Goal: Book appointment/travel/reservation

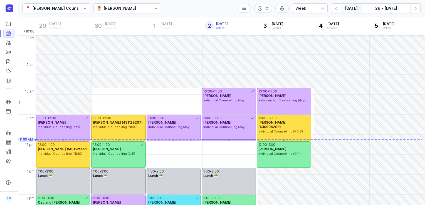
select select "week"
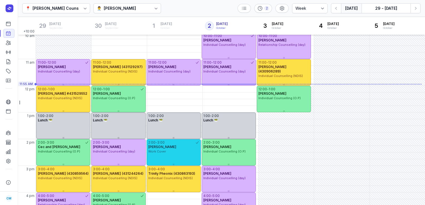
scroll to position [46, 0]
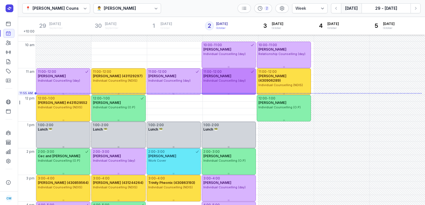
click at [220, 86] on div "11:00 - 12:00 [PERSON_NAME] Individual Counselling (day)" at bounding box center [229, 81] width 54 height 26
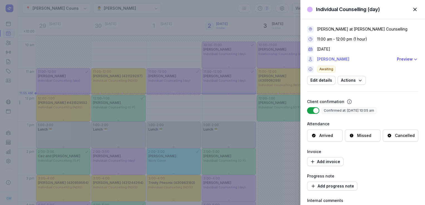
click at [330, 60] on link "[PERSON_NAME]" at bounding box center [355, 59] width 77 height 7
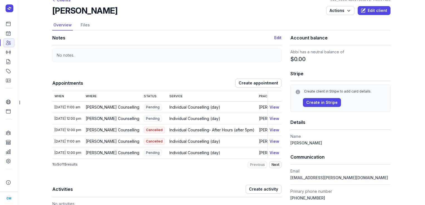
scroll to position [11, 0]
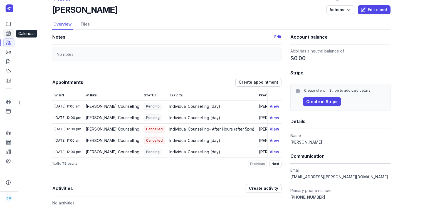
click at [8, 33] on icon at bounding box center [9, 34] width 6 height 6
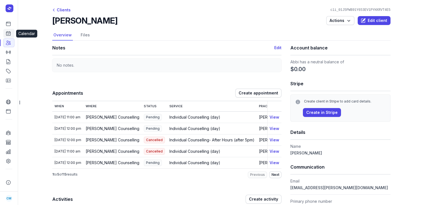
select select "week"
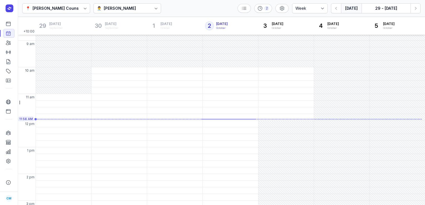
scroll to position [36, 0]
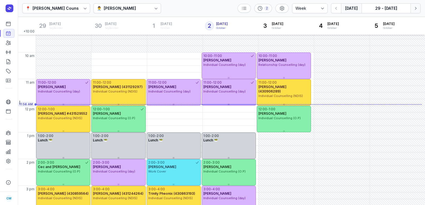
click at [415, 9] on icon "button" at bounding box center [416, 9] width 6 height 6
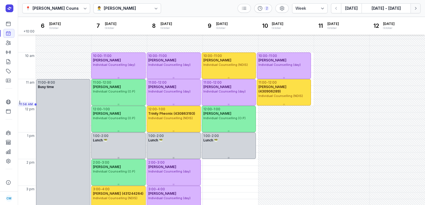
click at [415, 9] on icon "button" at bounding box center [416, 9] width 6 height 6
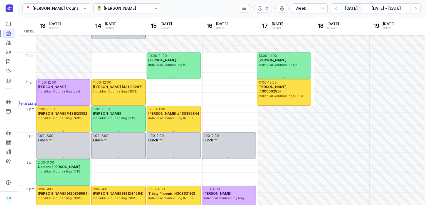
click at [356, 11] on button "[DATE]" at bounding box center [351, 8] width 21 height 10
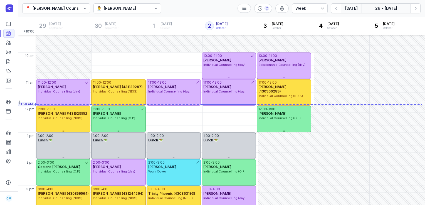
click at [381, 11] on button "29 - [DATE]" at bounding box center [386, 8] width 49 height 10
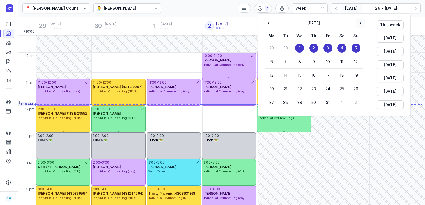
click at [363, 23] on icon "button" at bounding box center [361, 23] width 6 height 6
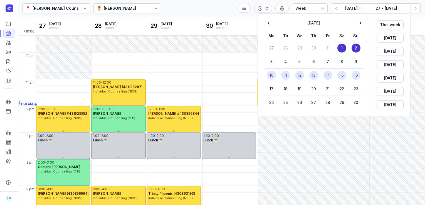
click at [316, 75] on time "13" at bounding box center [314, 76] width 4 height 6
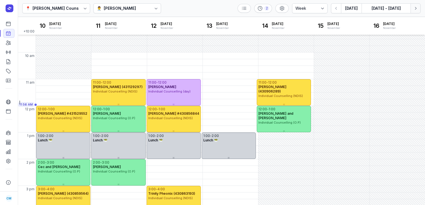
click at [416, 10] on icon "button" at bounding box center [416, 9] width 6 height 6
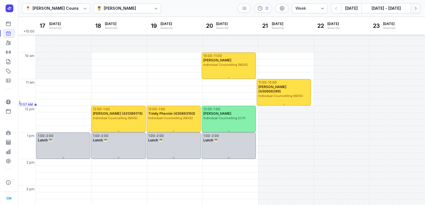
click at [418, 11] on icon "button" at bounding box center [416, 9] width 6 height 6
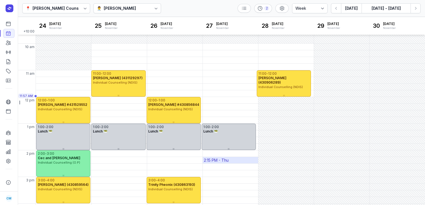
scroll to position [26, 0]
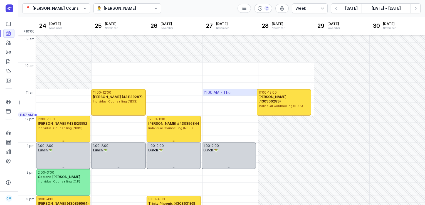
click at [221, 93] on div "11:00 AM - Thu" at bounding box center [217, 93] width 27 height 6
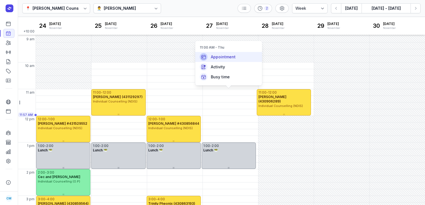
click at [227, 53] on div "Appointment" at bounding box center [228, 57] width 67 height 10
select select
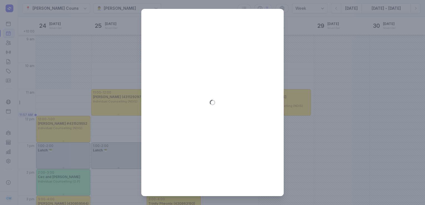
type input "[DATE]"
select select "11:00"
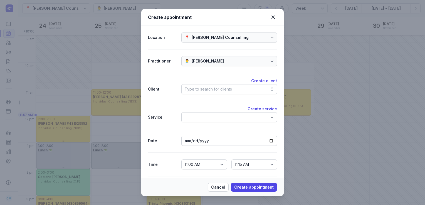
click at [197, 88] on div "Type to search for clients" at bounding box center [208, 89] width 47 height 7
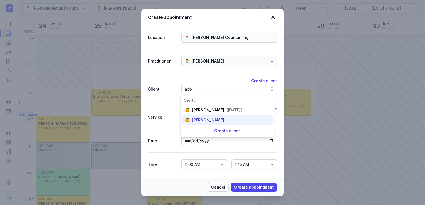
type input "abb"
click at [196, 119] on div "[PERSON_NAME]" at bounding box center [208, 120] width 32 height 6
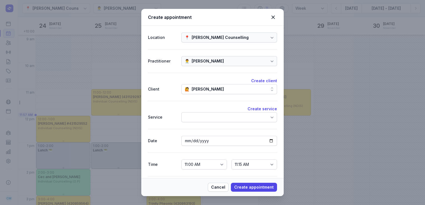
click at [196, 119] on div at bounding box center [229, 117] width 96 height 10
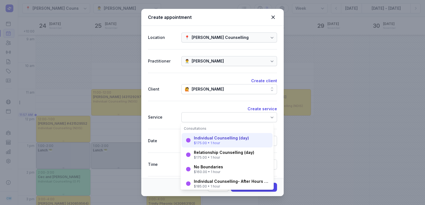
click at [198, 139] on div "Individual Counselling (day)" at bounding box center [221, 139] width 55 height 6
select select "12:00"
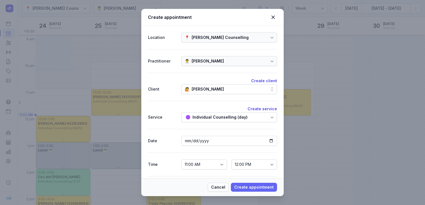
click at [257, 185] on span "Create appointment" at bounding box center [254, 187] width 40 height 7
select select
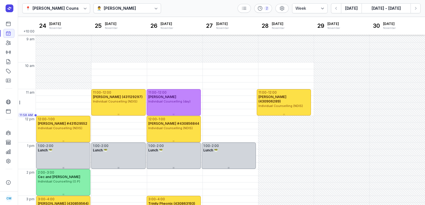
drag, startPoint x: 222, startPoint y: 101, endPoint x: 185, endPoint y: 104, distance: 37.4
click at [185, 104] on div "11:00 - 12:00 [PERSON_NAME] Individual Counselling (day)" at bounding box center [174, 102] width 54 height 26
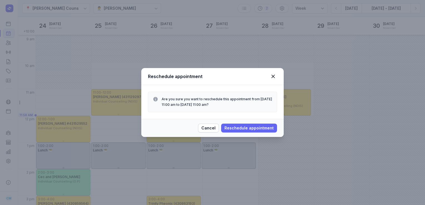
click at [253, 129] on span "Reschedule appointment" at bounding box center [249, 128] width 49 height 7
